Goal: Transaction & Acquisition: Subscribe to service/newsletter

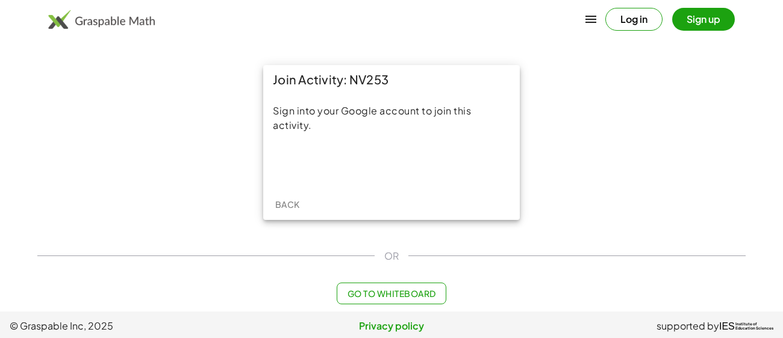
click at [140, 30] on div "Log in Sign up" at bounding box center [391, 19] width 783 height 29
click at [116, 12] on img at bounding box center [101, 19] width 107 height 19
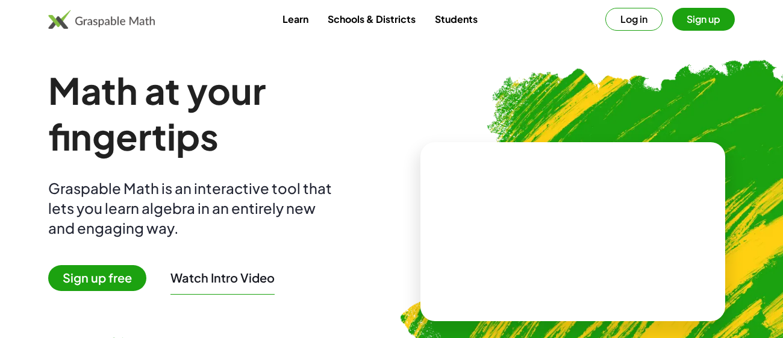
click at [113, 36] on div "Learn Schools & Districts Students Log in Sign up" at bounding box center [391, 19] width 783 height 39
click at [113, 20] on img at bounding box center [101, 19] width 107 height 19
click at [108, 23] on img at bounding box center [101, 19] width 107 height 19
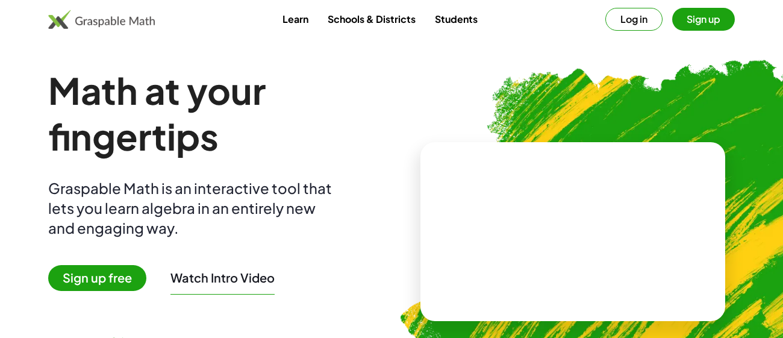
click at [107, 22] on img at bounding box center [101, 19] width 107 height 19
click at [141, 288] on span "Sign up free" at bounding box center [97, 278] width 98 height 26
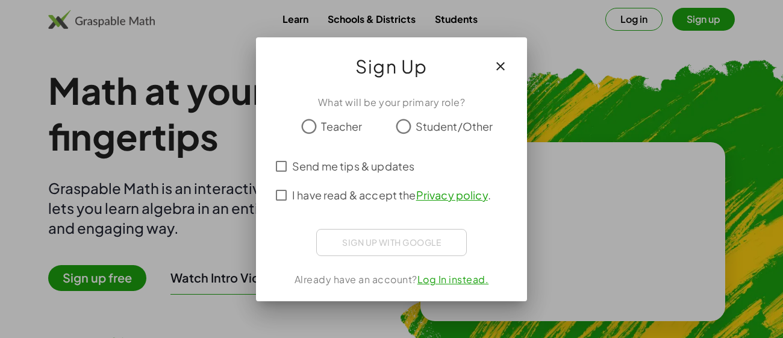
click at [135, 281] on div at bounding box center [391, 169] width 783 height 338
click at [461, 119] on span "Student/Other" at bounding box center [454, 126] width 78 height 16
click at [510, 69] on button "button" at bounding box center [500, 66] width 29 height 29
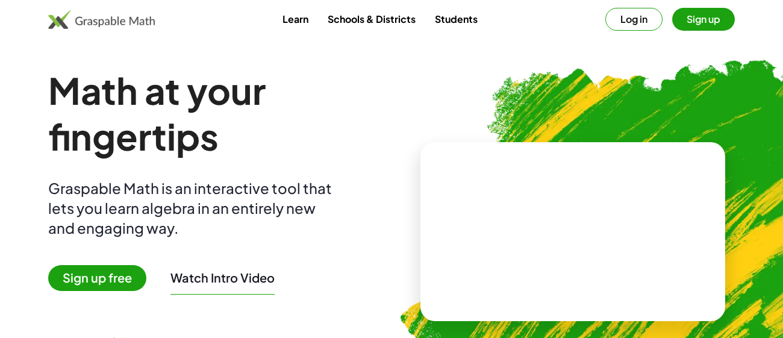
click at [126, 37] on div "Learn Schools & Districts Students Log in Sign up" at bounding box center [391, 19] width 783 height 39
click at [118, 23] on img at bounding box center [101, 19] width 107 height 19
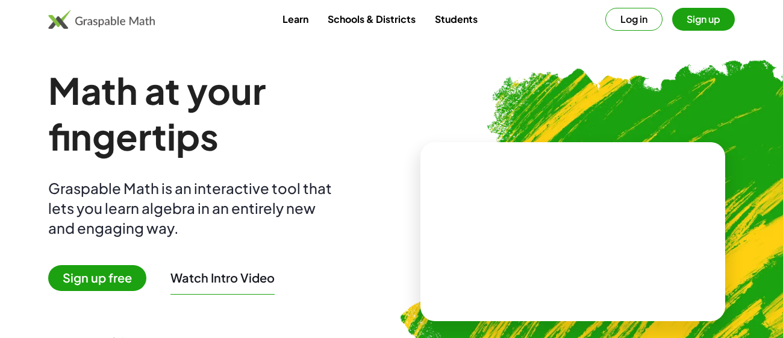
click at [118, 23] on img at bounding box center [101, 19] width 107 height 19
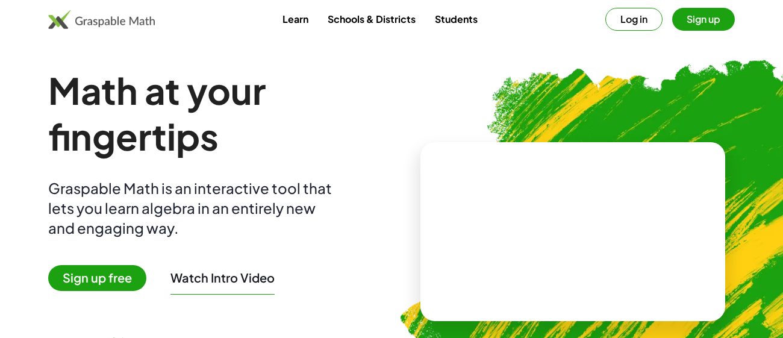
click at [118, 23] on img at bounding box center [101, 19] width 107 height 19
click at [99, 272] on span "Sign up free" at bounding box center [97, 278] width 98 height 26
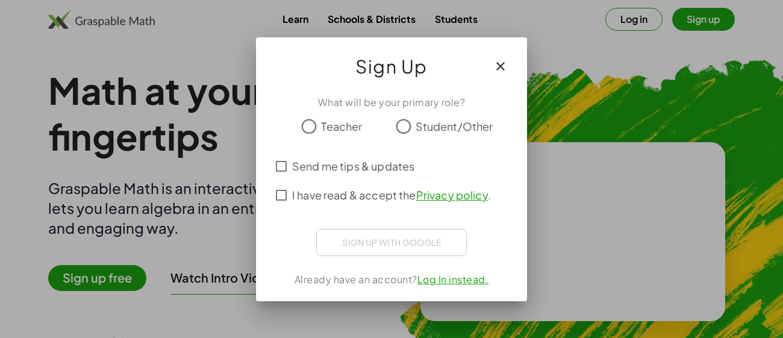
click at [418, 122] on span "Student/Other" at bounding box center [454, 126] width 78 height 16
click at [376, 173] on span "Send me tips & updates" at bounding box center [353, 166] width 122 height 16
click at [366, 194] on span "I have read & accept the Privacy policy ." at bounding box center [391, 195] width 199 height 16
